Goal: Task Accomplishment & Management: Use online tool/utility

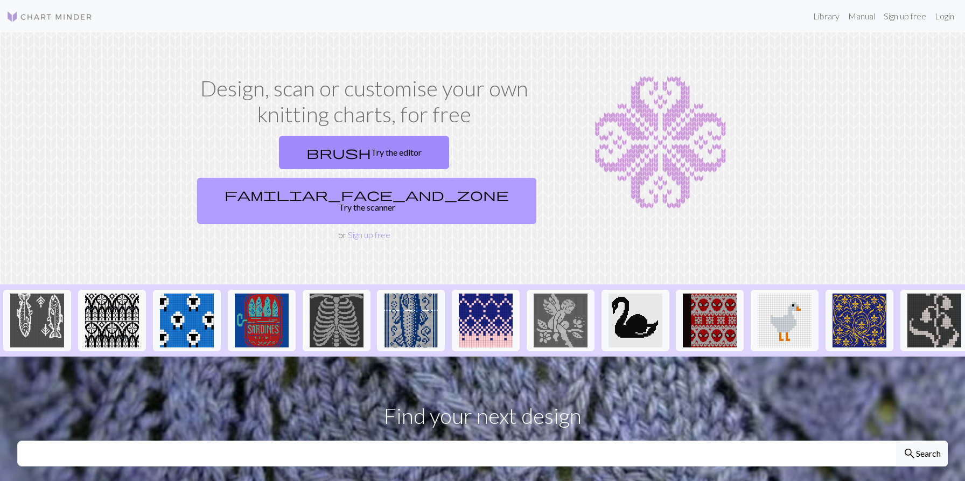
click at [433, 178] on link "familiar_face_and_zone Try the scanner" at bounding box center [366, 201] width 339 height 46
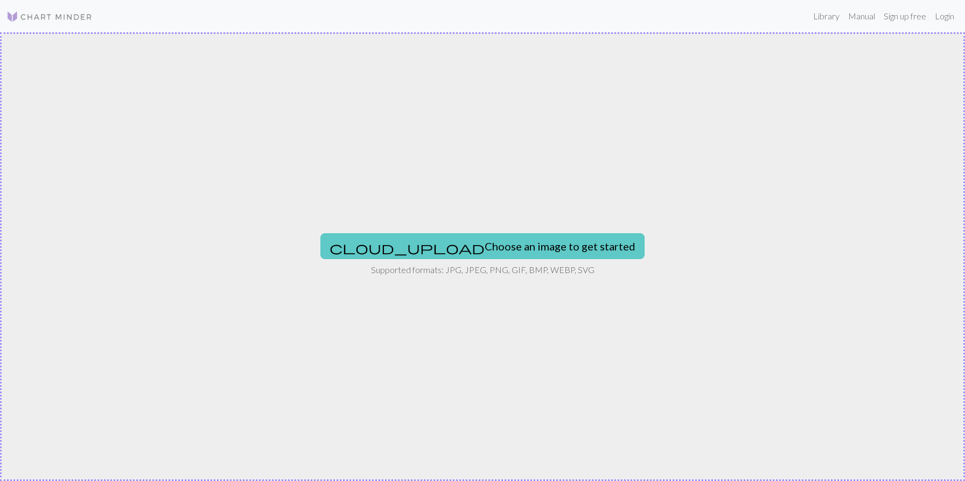
click at [492, 246] on button "cloud_upload Choose an image to get started" at bounding box center [482, 246] width 324 height 26
click at [456, 243] on button "cloud_upload Choose an image to get started" at bounding box center [482, 246] width 324 height 26
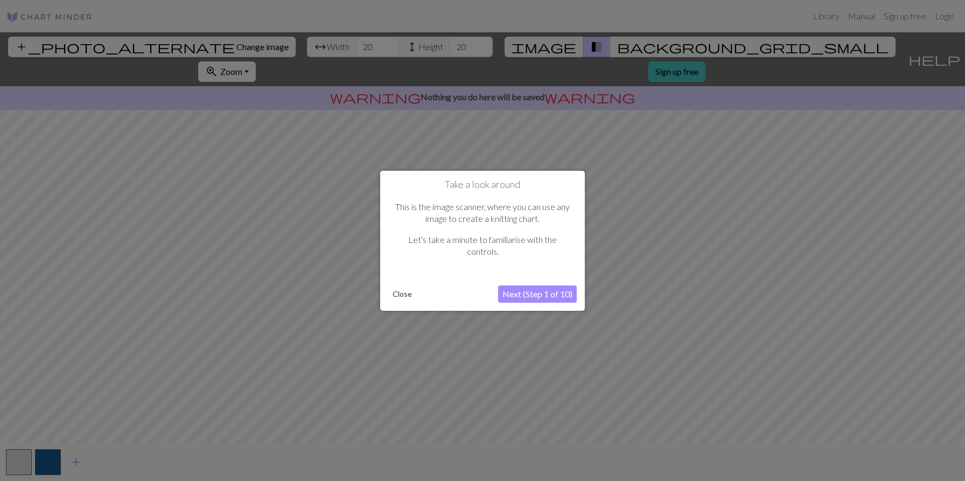
click at [555, 295] on button "Next (Step 1 of 10)" at bounding box center [537, 293] width 79 height 17
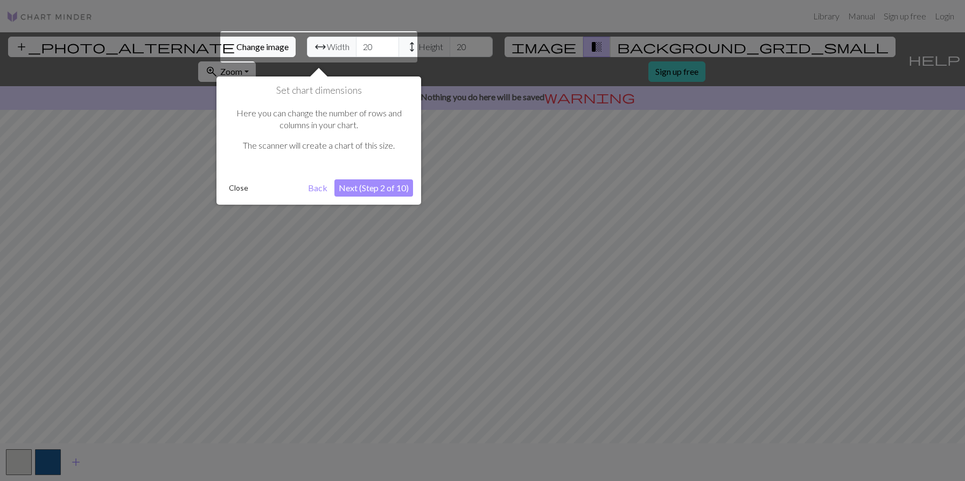
click at [386, 187] on button "Next (Step 2 of 10)" at bounding box center [373, 187] width 79 height 17
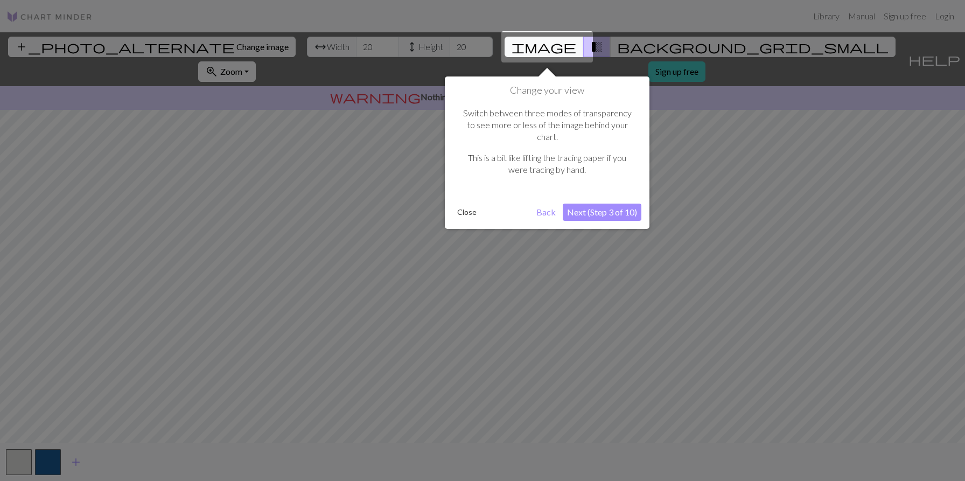
click at [598, 204] on button "Next (Step 3 of 10)" at bounding box center [602, 212] width 79 height 17
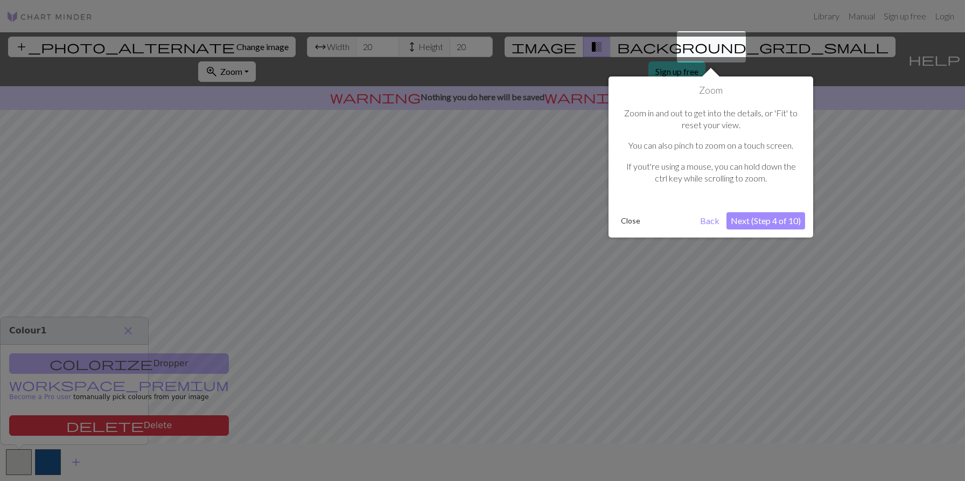
click at [755, 222] on button "Next (Step 4 of 10)" at bounding box center [765, 220] width 79 height 17
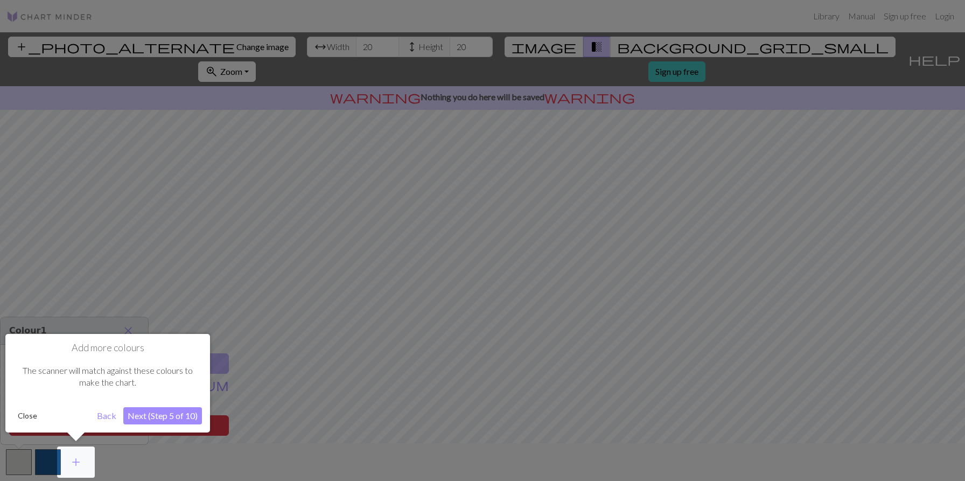
drag, startPoint x: 755, startPoint y: 222, endPoint x: 585, endPoint y: 246, distance: 171.3
click at [585, 246] on div at bounding box center [482, 240] width 965 height 481
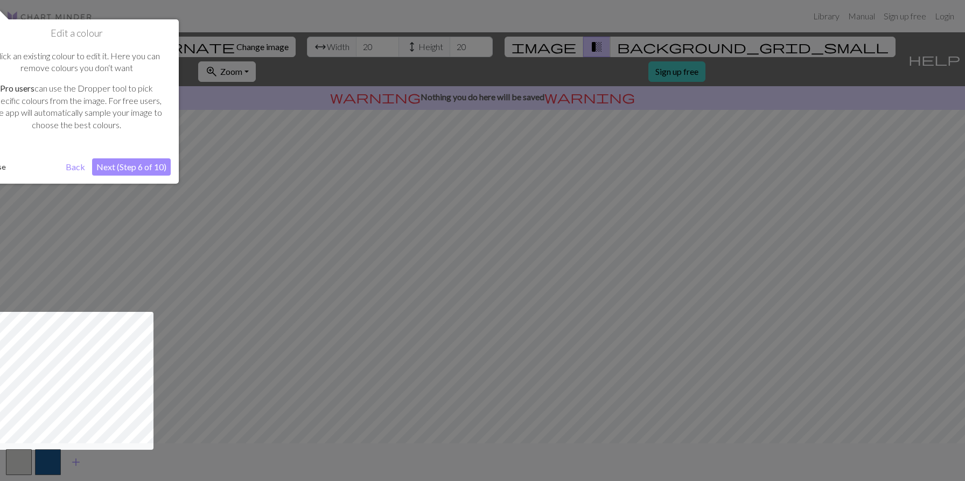
click at [119, 162] on button "Next (Step 6 of 10)" at bounding box center [131, 166] width 79 height 17
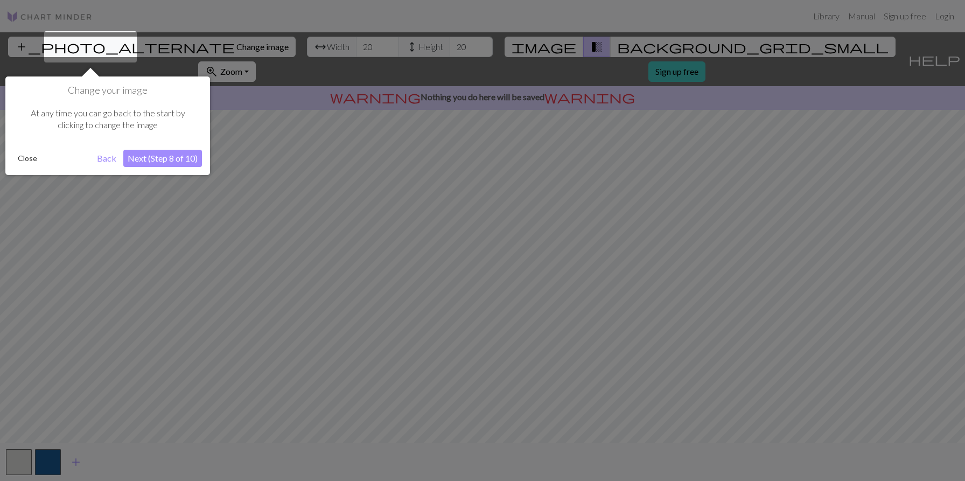
click at [154, 161] on button "Next (Step 8 of 10)" at bounding box center [162, 158] width 79 height 17
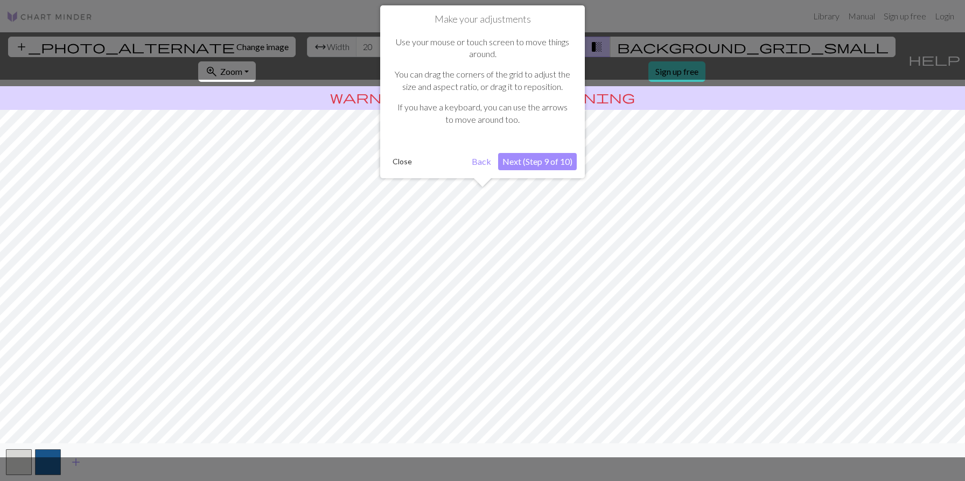
click at [552, 160] on button "Next (Step 9 of 10)" at bounding box center [537, 161] width 79 height 17
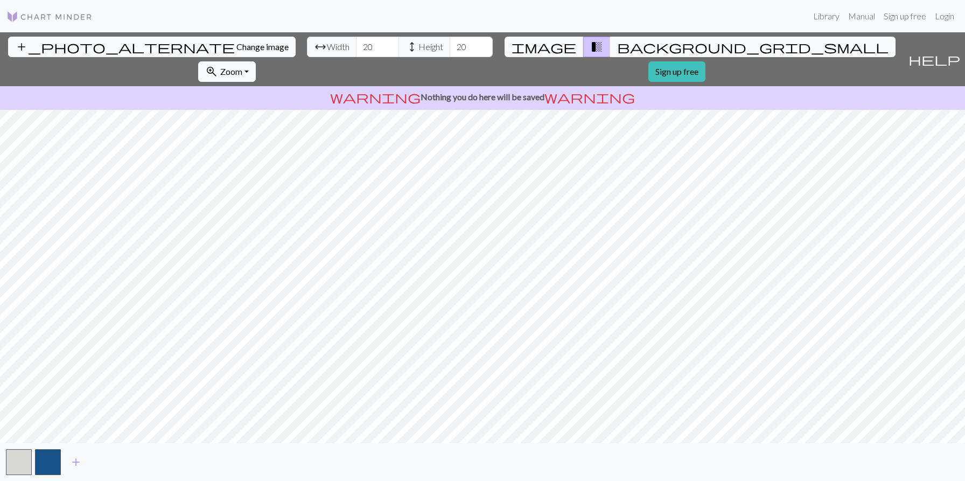
click at [617, 54] on span "background_grid_small" at bounding box center [752, 46] width 271 height 15
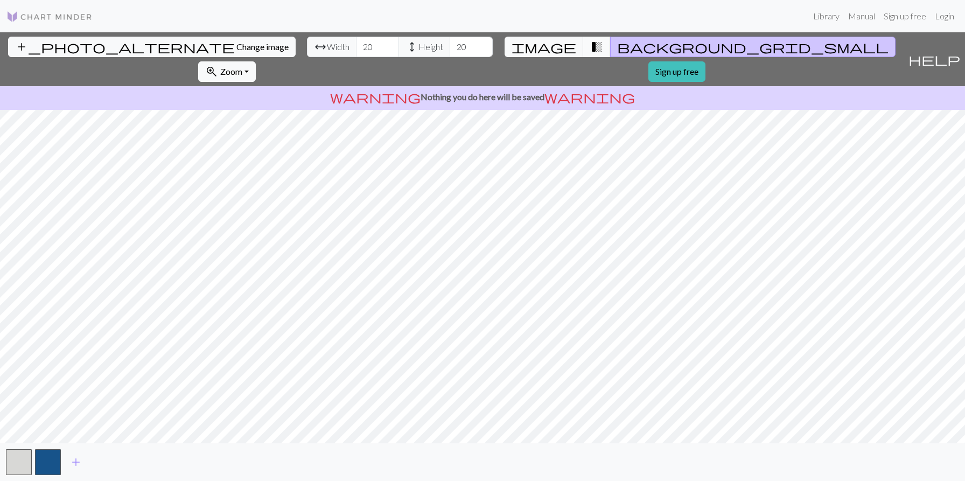
click at [590, 50] on span "transition_fade" at bounding box center [596, 46] width 13 height 15
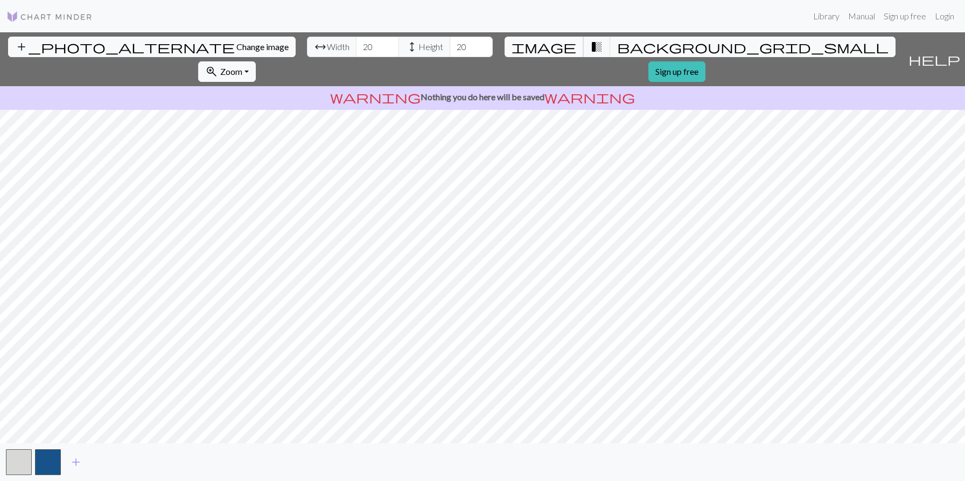
click at [512, 49] on button "image" at bounding box center [544, 47] width 79 height 20
click at [469, 90] on p "warning Nothing you do here will be saved warning" at bounding box center [482, 96] width 956 height 13
click at [356, 46] on input "21" at bounding box center [377, 47] width 43 height 20
click at [356, 46] on input "22" at bounding box center [377, 47] width 43 height 20
click at [356, 46] on input "23" at bounding box center [377, 47] width 43 height 20
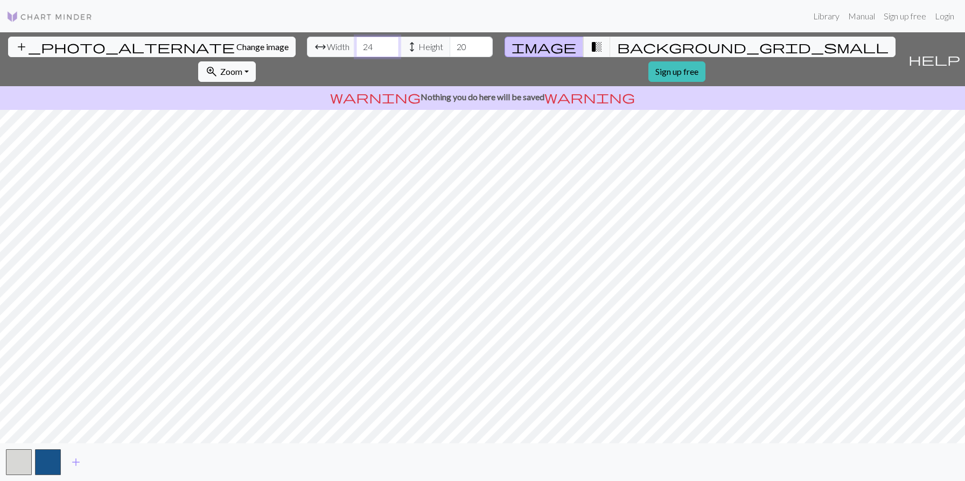
click at [356, 46] on input "24" at bounding box center [377, 47] width 43 height 20
click at [356, 46] on input "25" at bounding box center [377, 47] width 43 height 20
click at [356, 44] on input "26" at bounding box center [377, 47] width 43 height 20
click at [356, 44] on input "27" at bounding box center [377, 47] width 43 height 20
click at [356, 43] on input "28" at bounding box center [377, 47] width 43 height 20
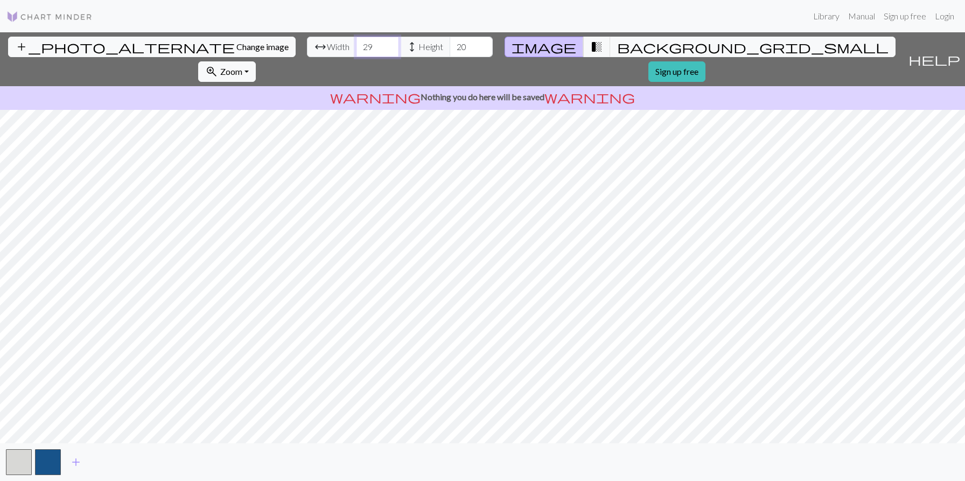
click at [356, 43] on input "29" at bounding box center [377, 47] width 43 height 20
type input "30"
click at [356, 43] on input "30" at bounding box center [377, 47] width 43 height 20
click at [450, 46] on input "20" at bounding box center [471, 47] width 43 height 20
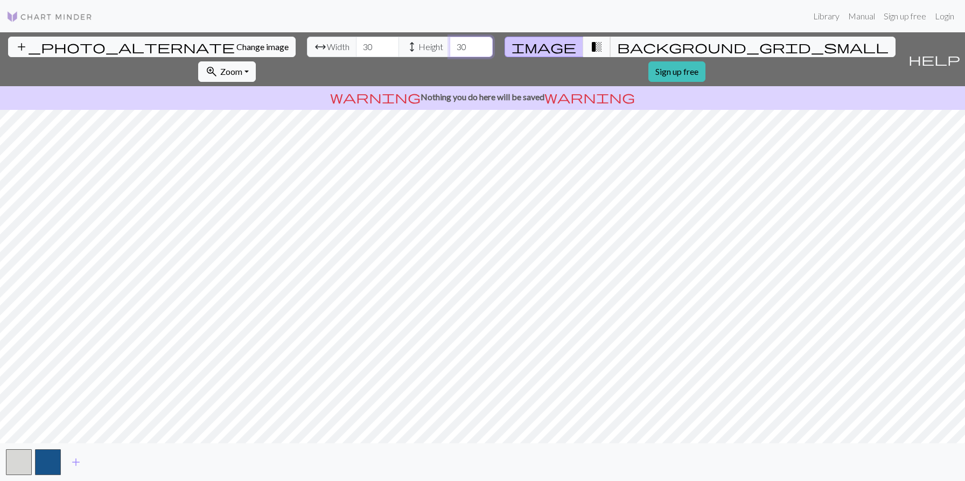
type input "30"
click at [590, 48] on span "transition_fade" at bounding box center [596, 46] width 13 height 15
click at [610, 43] on button "background_grid_small" at bounding box center [752, 47] width 285 height 20
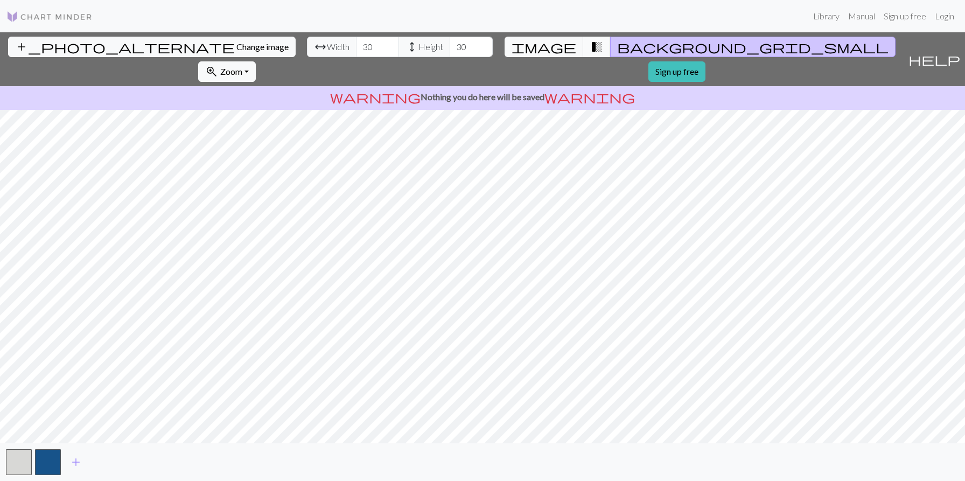
click at [590, 50] on span "transition_fade" at bounding box center [596, 46] width 13 height 15
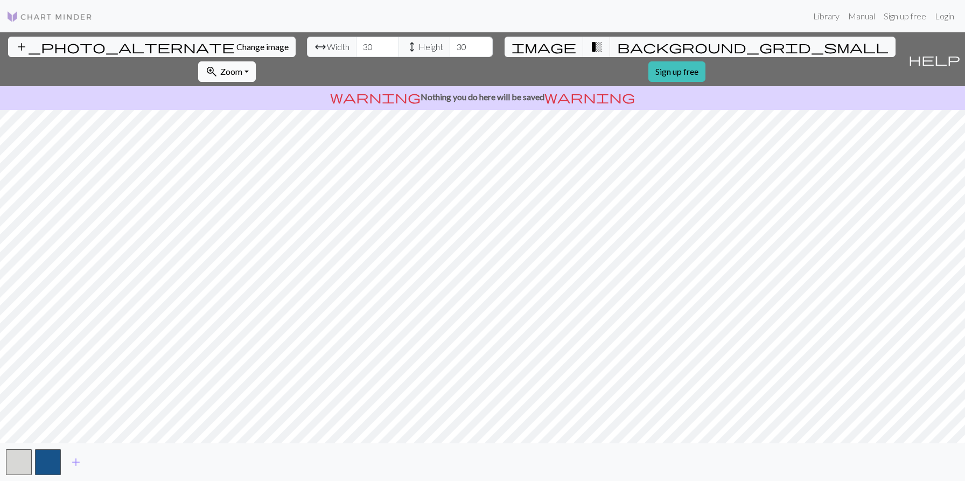
click at [242, 66] on span "Zoom" at bounding box center [231, 71] width 22 height 10
click at [284, 182] on button "150%" at bounding box center [241, 190] width 85 height 17
click at [356, 45] on input "31" at bounding box center [377, 47] width 43 height 20
click at [356, 45] on input "32" at bounding box center [377, 47] width 43 height 20
click at [356, 45] on input "33" at bounding box center [377, 47] width 43 height 20
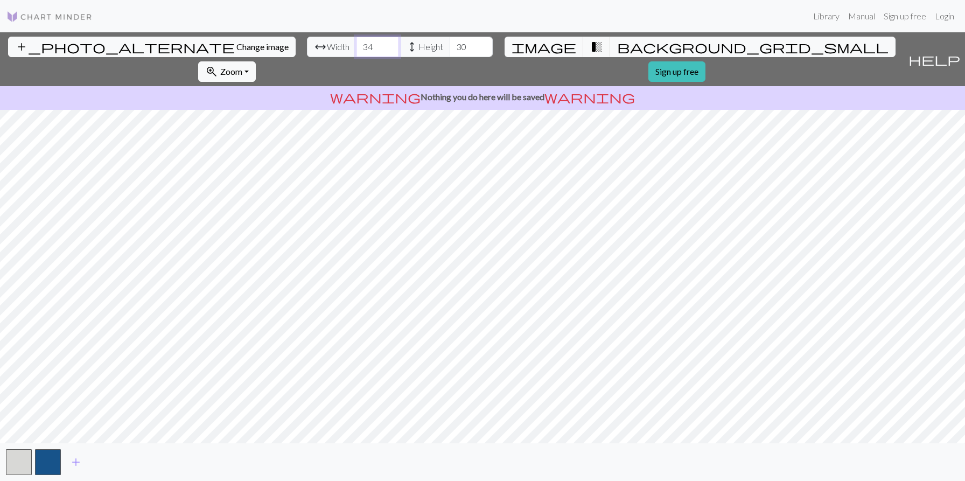
click at [356, 45] on input "34" at bounding box center [377, 47] width 43 height 20
click at [356, 45] on input "35" at bounding box center [377, 47] width 43 height 20
click at [356, 45] on input "36" at bounding box center [377, 47] width 43 height 20
click at [356, 45] on input "37" at bounding box center [377, 47] width 43 height 20
click at [356, 45] on input "38" at bounding box center [377, 47] width 43 height 20
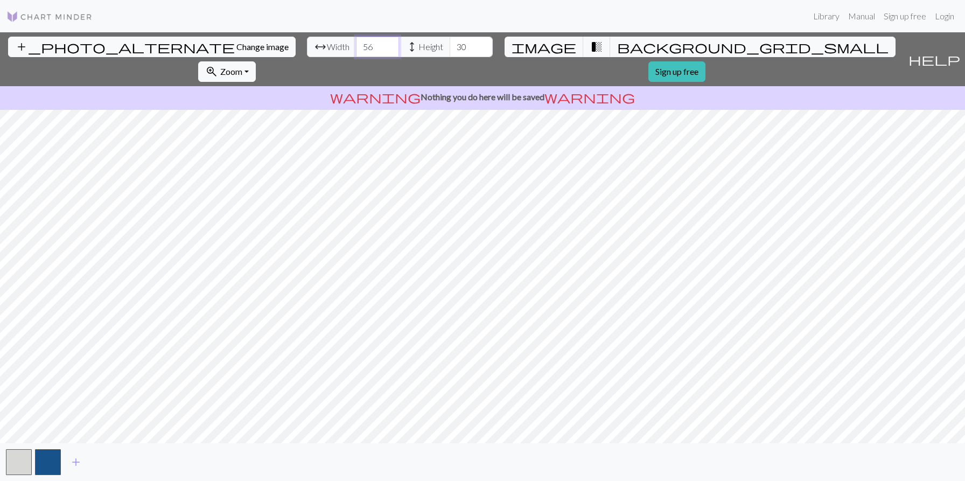
click at [356, 45] on input "56" at bounding box center [377, 47] width 43 height 20
click at [356, 44] on input "57" at bounding box center [377, 47] width 43 height 20
click at [356, 44] on input "58" at bounding box center [377, 47] width 43 height 20
click at [356, 44] on input "59" at bounding box center [377, 47] width 43 height 20
type input "60"
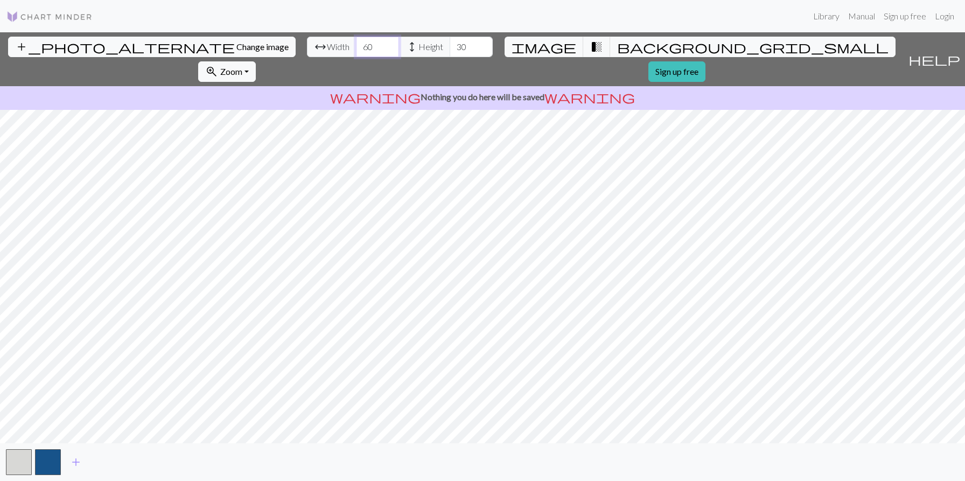
click at [356, 44] on input "60" at bounding box center [377, 47] width 43 height 20
click at [450, 44] on input "31" at bounding box center [471, 47] width 43 height 20
click at [450, 44] on input "42" at bounding box center [471, 47] width 43 height 20
click at [450, 44] on input "43" at bounding box center [471, 47] width 43 height 20
click at [450, 44] on input "44" at bounding box center [471, 47] width 43 height 20
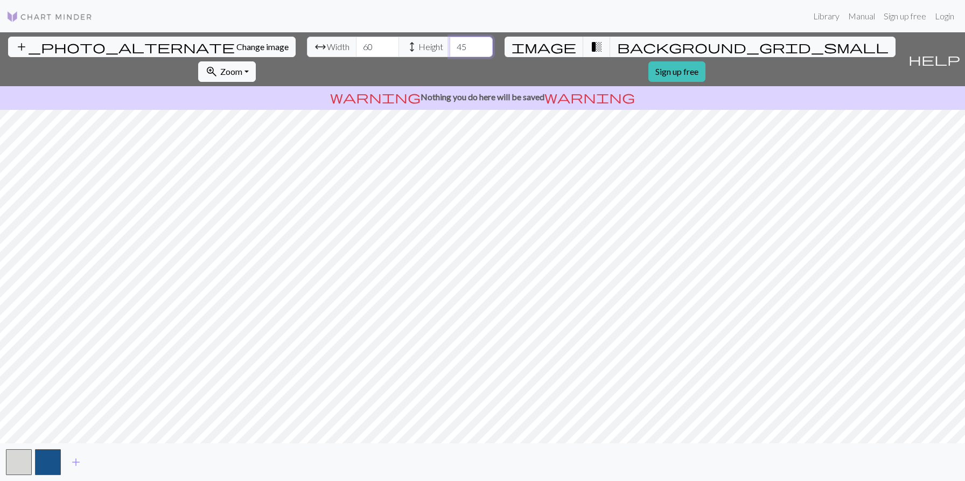
click at [450, 44] on input "45" at bounding box center [471, 47] width 43 height 20
click at [450, 44] on input "46" at bounding box center [471, 47] width 43 height 20
click at [450, 44] on input "47" at bounding box center [471, 47] width 43 height 20
click at [450, 44] on input "48" at bounding box center [471, 47] width 43 height 20
click at [450, 44] on input "49" at bounding box center [471, 47] width 43 height 20
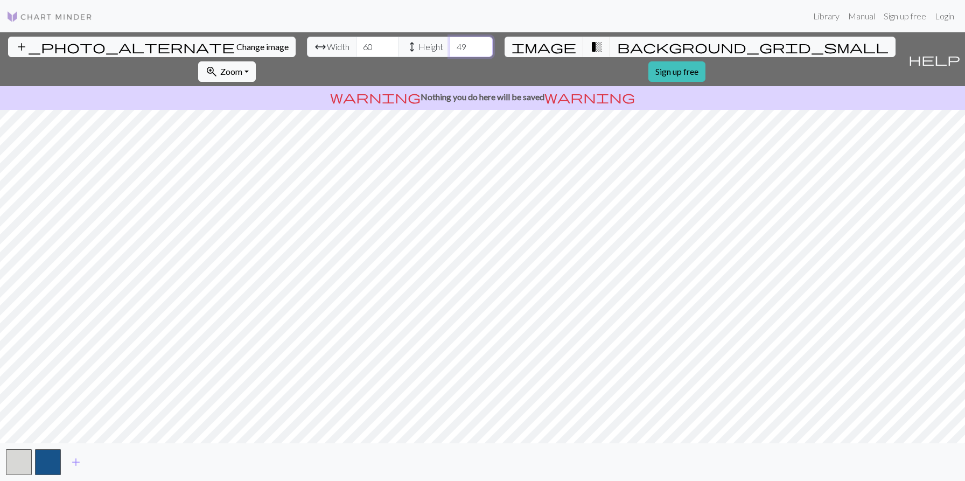
click at [450, 44] on input "50" at bounding box center [471, 47] width 43 height 20
click at [450, 44] on input "51" at bounding box center [471, 47] width 43 height 20
click at [450, 44] on input "52" at bounding box center [471, 47] width 43 height 20
click at [450, 48] on input "51" at bounding box center [471, 47] width 43 height 20
click at [450, 48] on input "50" at bounding box center [471, 47] width 43 height 20
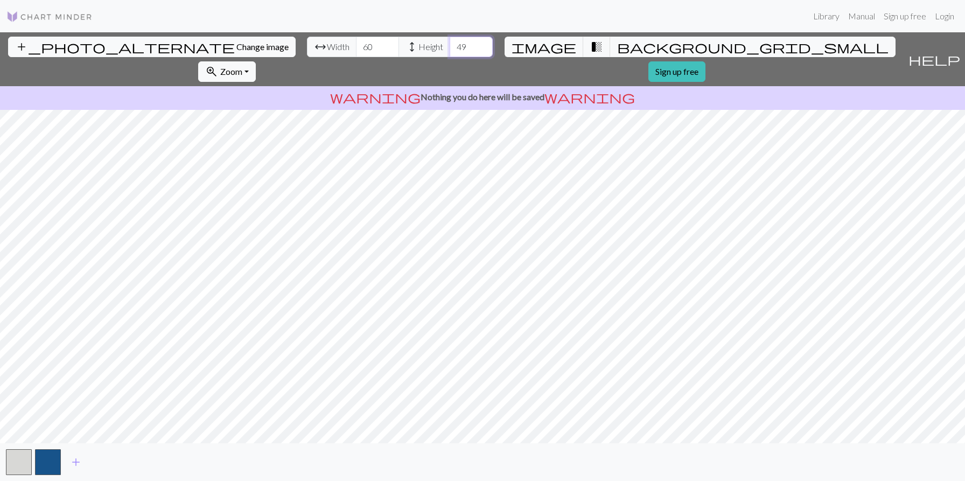
click at [450, 48] on input "49" at bounding box center [471, 47] width 43 height 20
click at [450, 42] on input "50" at bounding box center [471, 47] width 43 height 20
click at [450, 42] on input "51" at bounding box center [471, 47] width 43 height 20
click at [450, 42] on input "52" at bounding box center [471, 47] width 43 height 20
click at [450, 42] on input "53" at bounding box center [471, 47] width 43 height 20
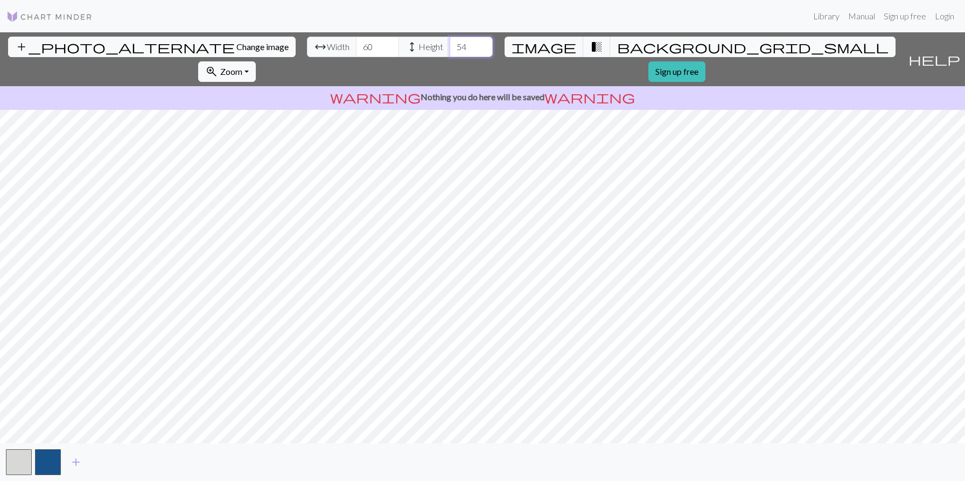
click at [450, 42] on input "54" at bounding box center [471, 47] width 43 height 20
click at [450, 42] on input "55" at bounding box center [471, 47] width 43 height 20
click at [450, 42] on input "56" at bounding box center [471, 47] width 43 height 20
click at [450, 42] on input "57" at bounding box center [471, 47] width 43 height 20
click at [450, 42] on input "58" at bounding box center [471, 47] width 43 height 20
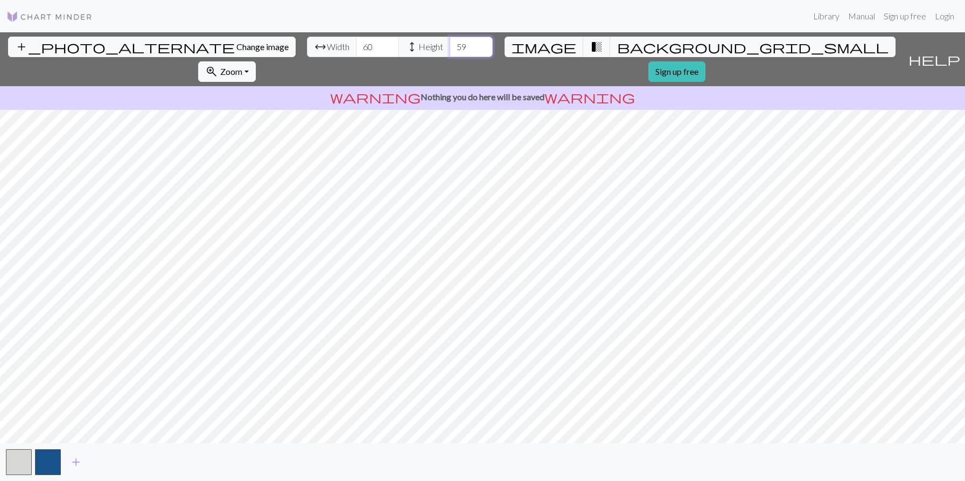
click at [450, 42] on input "59" at bounding box center [471, 47] width 43 height 20
type input "60"
click at [450, 42] on input "60" at bounding box center [471, 47] width 43 height 20
click at [583, 57] on button "transition_fade" at bounding box center [596, 47] width 27 height 20
click at [590, 46] on span "transition_fade" at bounding box center [596, 46] width 13 height 15
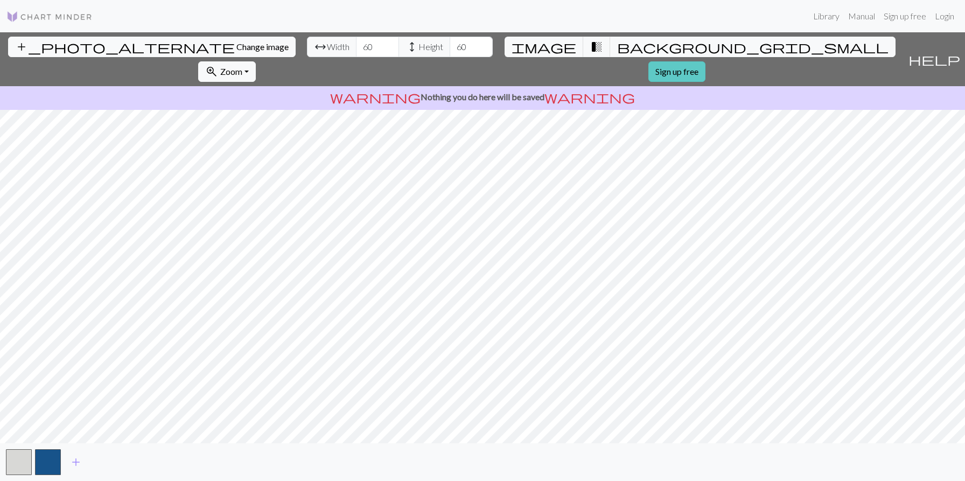
click at [705, 61] on link "Sign up free" at bounding box center [676, 71] width 57 height 20
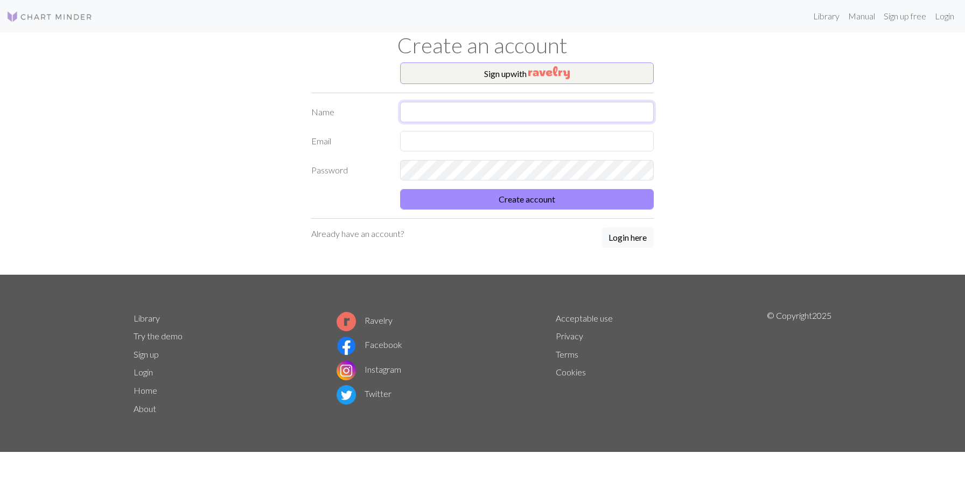
click at [437, 118] on input "text" at bounding box center [527, 112] width 254 height 20
type input "[PERSON_NAME]"
type input "[PERSON_NAME][EMAIL_ADDRESS][PERSON_NAME][DOMAIN_NAME]"
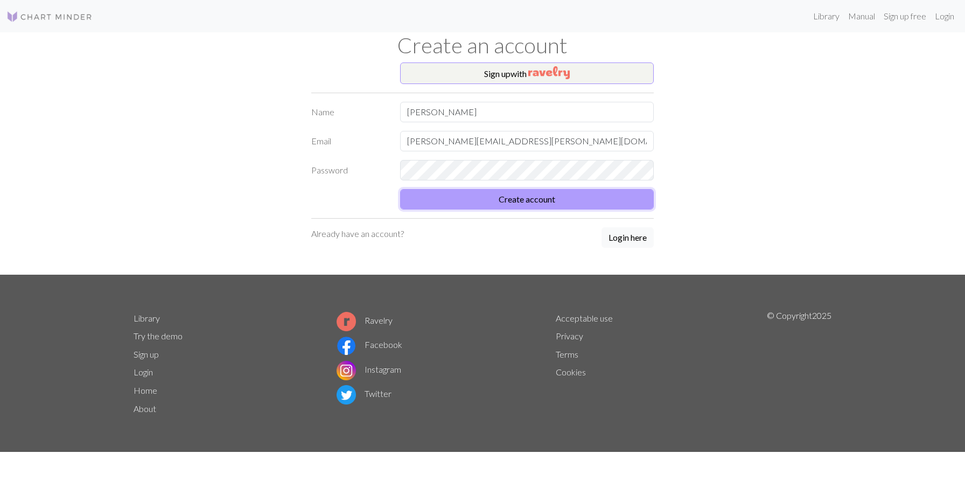
click at [517, 201] on button "Create account" at bounding box center [527, 199] width 254 height 20
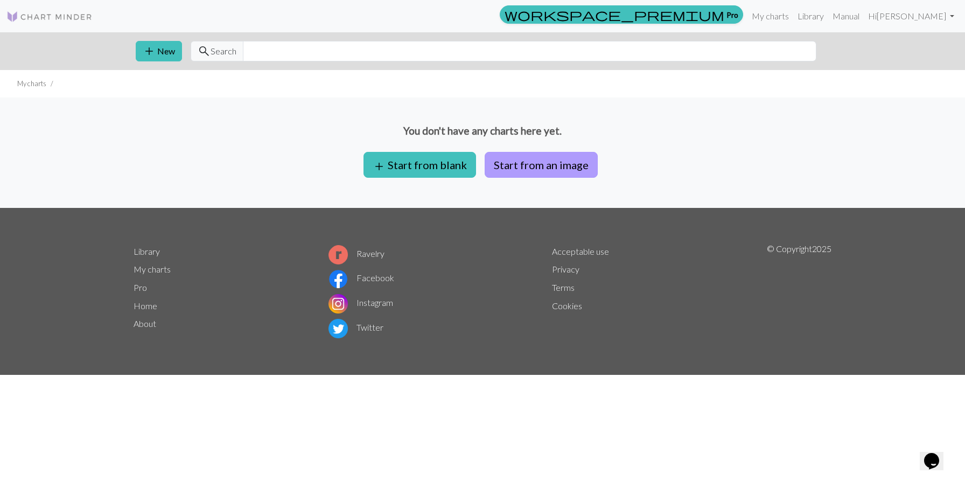
click at [547, 169] on button "Start from an image" at bounding box center [541, 165] width 113 height 26
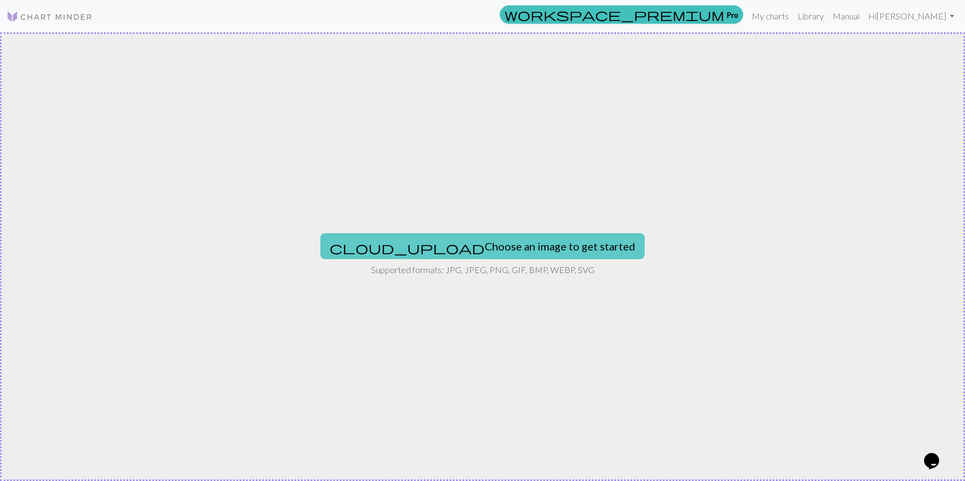
click at [492, 240] on button "cloud_upload Choose an image to get started" at bounding box center [482, 246] width 324 height 26
